Goal: Task Accomplishment & Management: Manage account settings

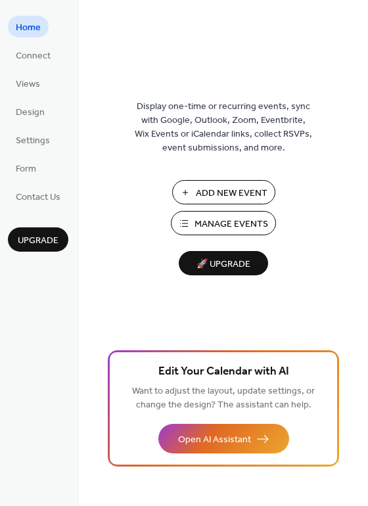
click at [229, 226] on span "Manage Events" at bounding box center [231, 224] width 74 height 14
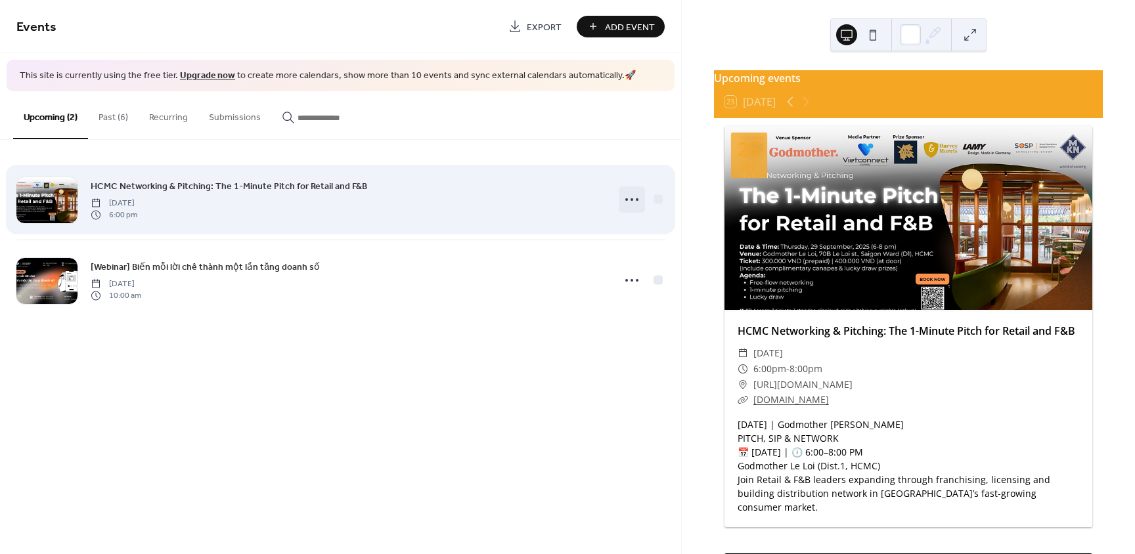
click at [629, 200] on icon at bounding box center [631, 199] width 21 height 21
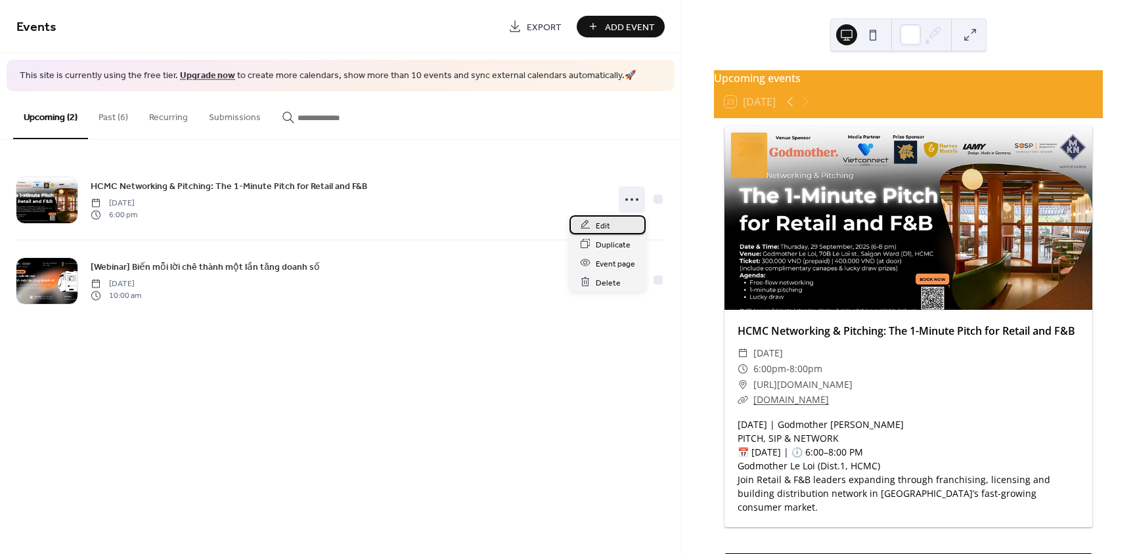
click at [612, 221] on div "Edit" at bounding box center [607, 224] width 76 height 19
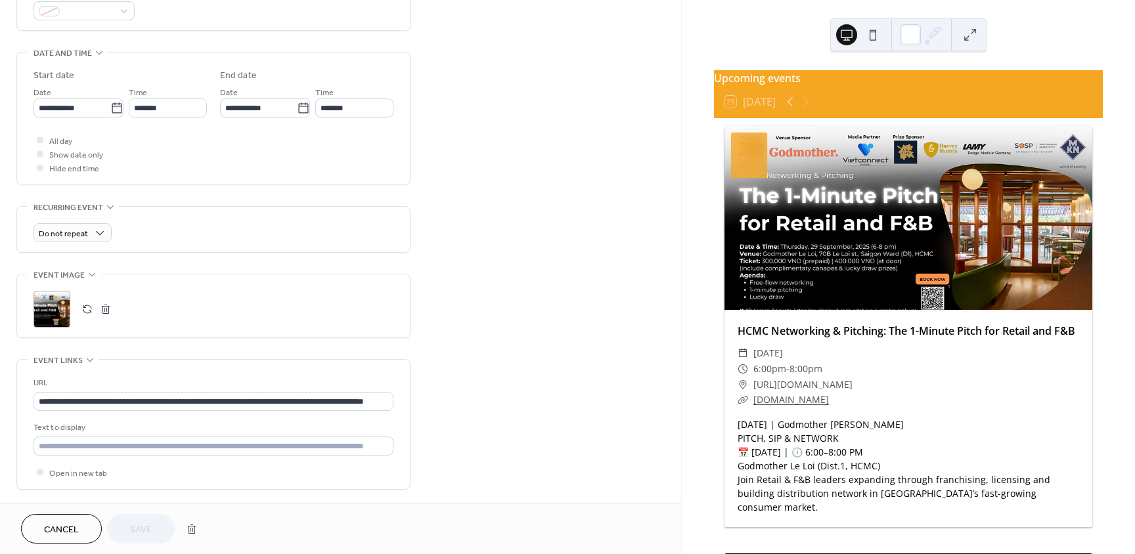
scroll to position [401, 0]
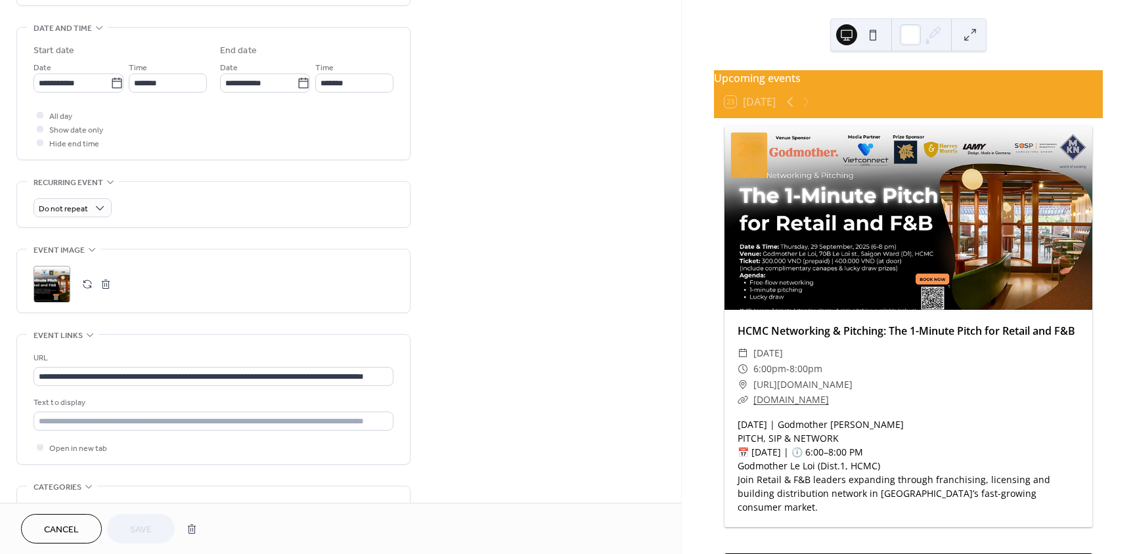
click at [84, 282] on button "button" at bounding box center [87, 284] width 18 height 18
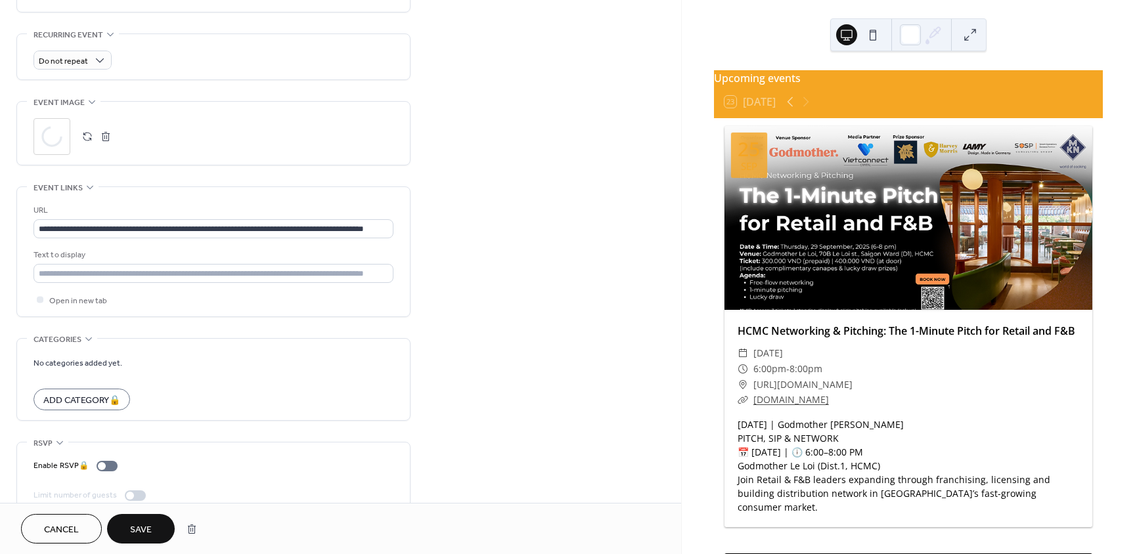
scroll to position [571, 0]
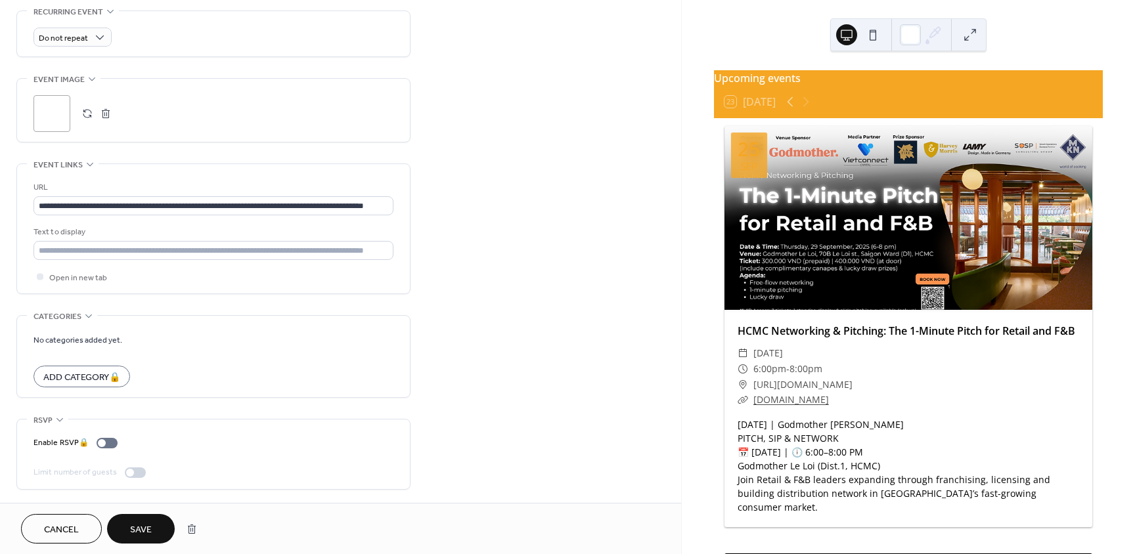
click at [144, 525] on span "Save" at bounding box center [141, 530] width 22 height 14
